Goal: Check status: Check status

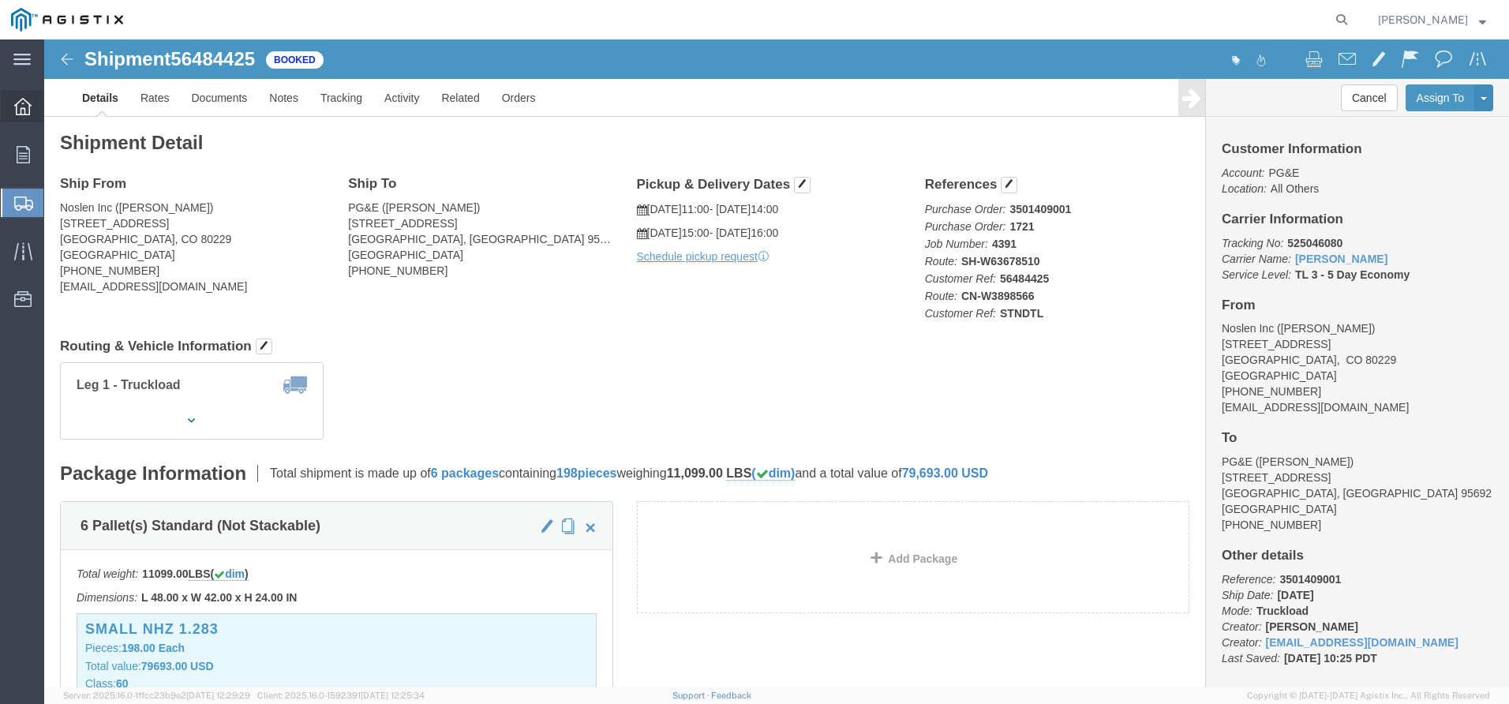
click at [9, 105] on div at bounding box center [23, 107] width 44 height 32
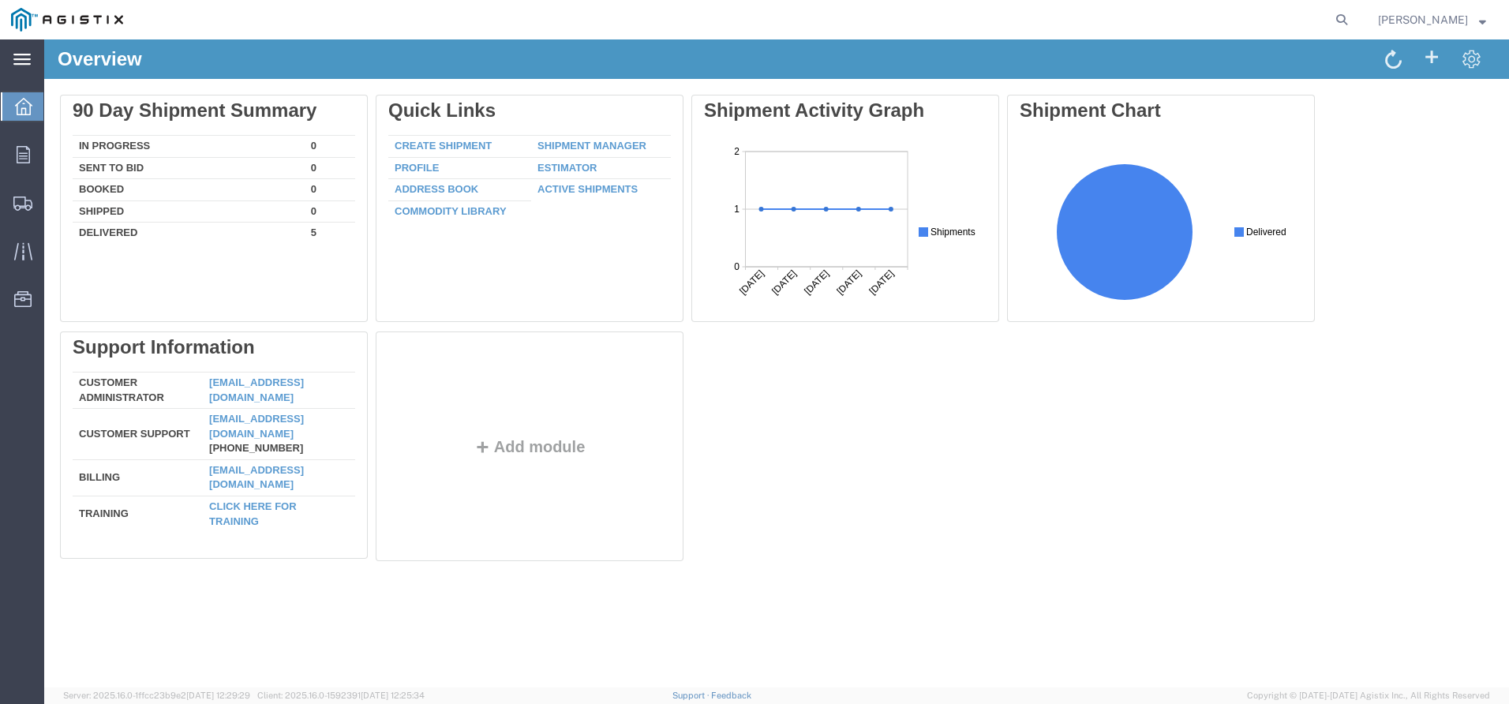
click at [13, 54] on icon at bounding box center [21, 60] width 17 height 12
